Goal: Information Seeking & Learning: Learn about a topic

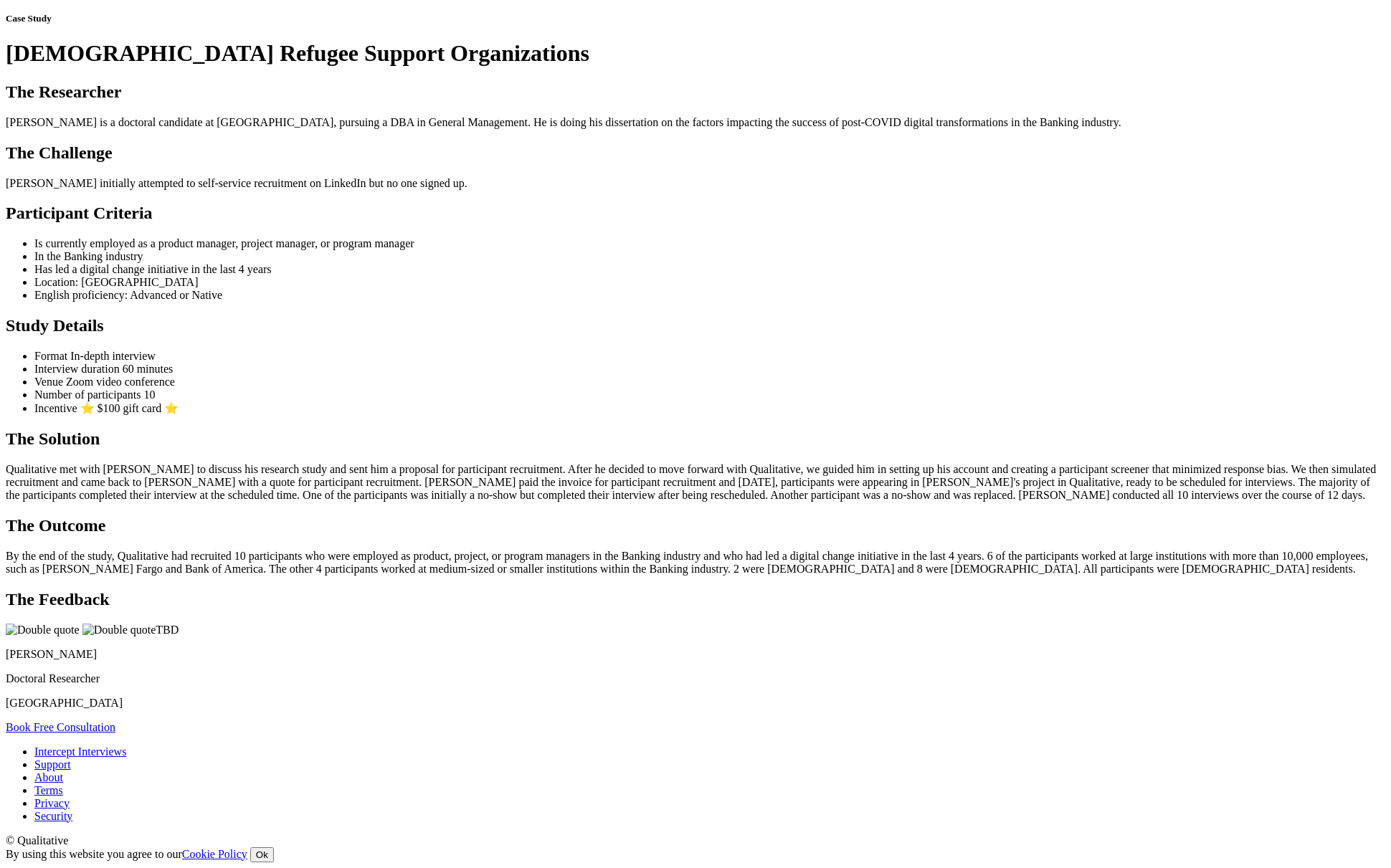
scroll to position [200, 0]
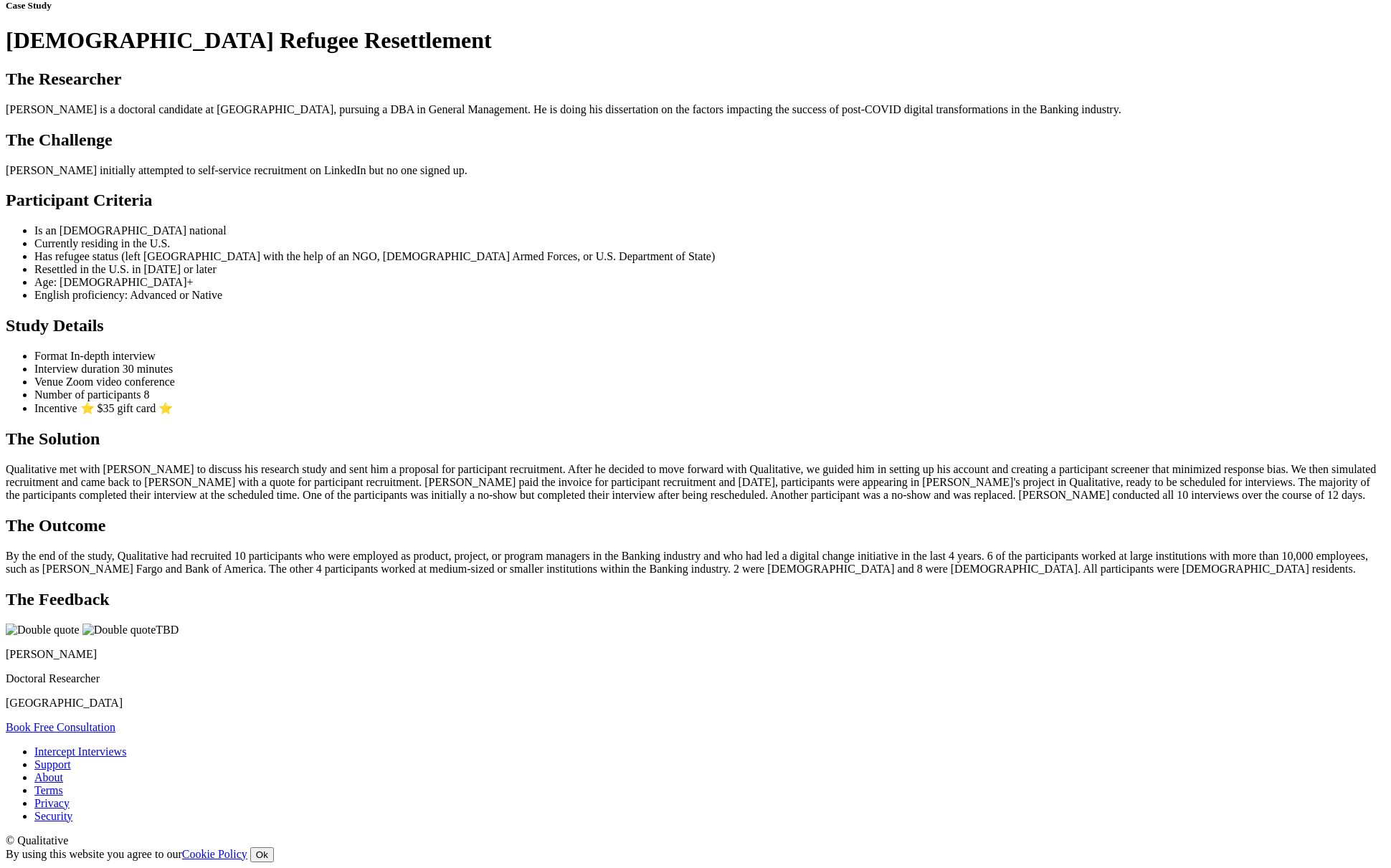
click at [249, 406] on ui-view "Case Study Afghan Refugee Resettlement The Researcher Maureene is a doctoral ca…" at bounding box center [695, 366] width 1379 height 734
